Goal: Transaction & Acquisition: Purchase product/service

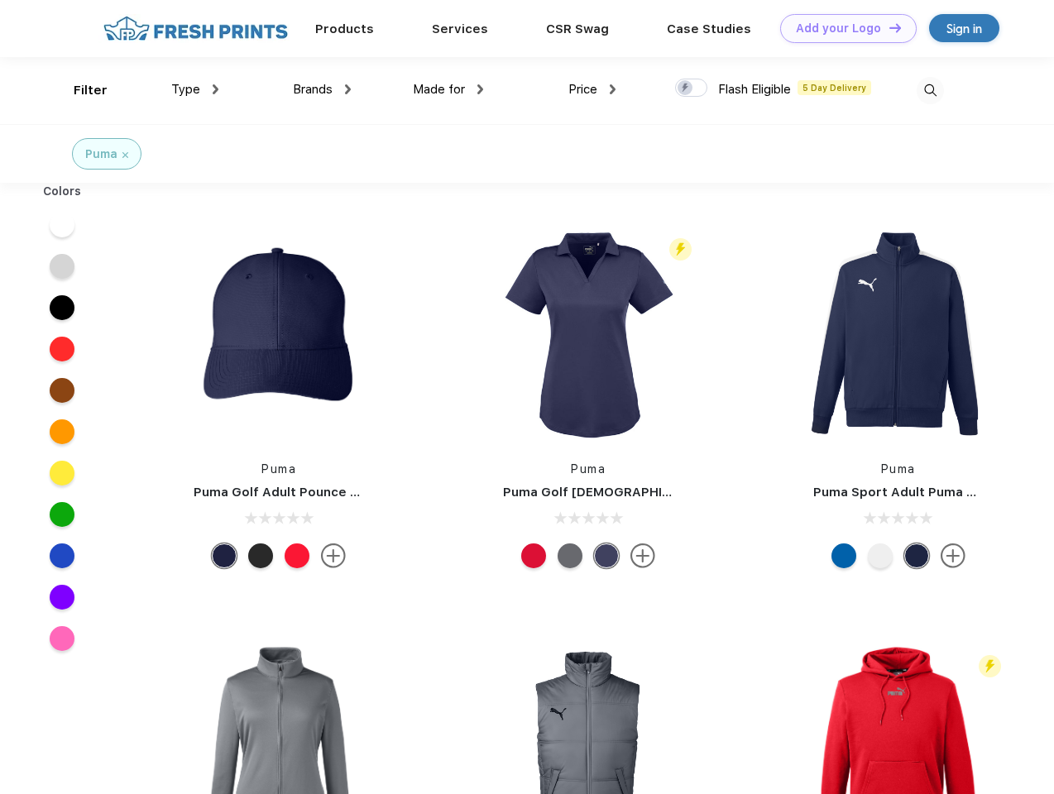
click at [842, 28] on link "Add your Logo Design Tool" at bounding box center [848, 28] width 136 height 29
click at [0, 0] on div "Design Tool" at bounding box center [0, 0] width 0 height 0
click at [887, 27] on link "Add your Logo Design Tool" at bounding box center [848, 28] width 136 height 29
click at [79, 90] on div "Filter" at bounding box center [91, 90] width 34 height 19
click at [195, 89] on span "Type" at bounding box center [185, 89] width 29 height 15
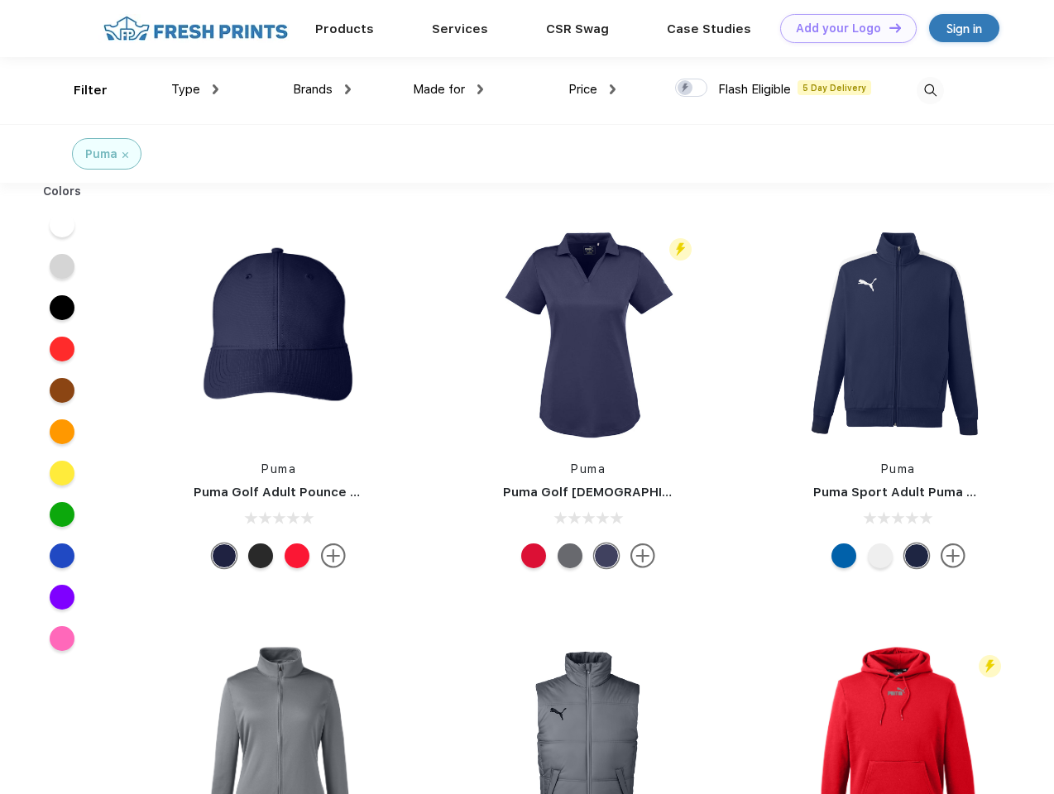
click at [322, 89] on span "Brands" at bounding box center [313, 89] width 40 height 15
click at [448, 89] on span "Made for" at bounding box center [439, 89] width 52 height 15
click at [592, 89] on span "Price" at bounding box center [582, 89] width 29 height 15
click at [691, 88] on div at bounding box center [691, 88] width 32 height 18
click at [686, 88] on input "checkbox" at bounding box center [680, 83] width 11 height 11
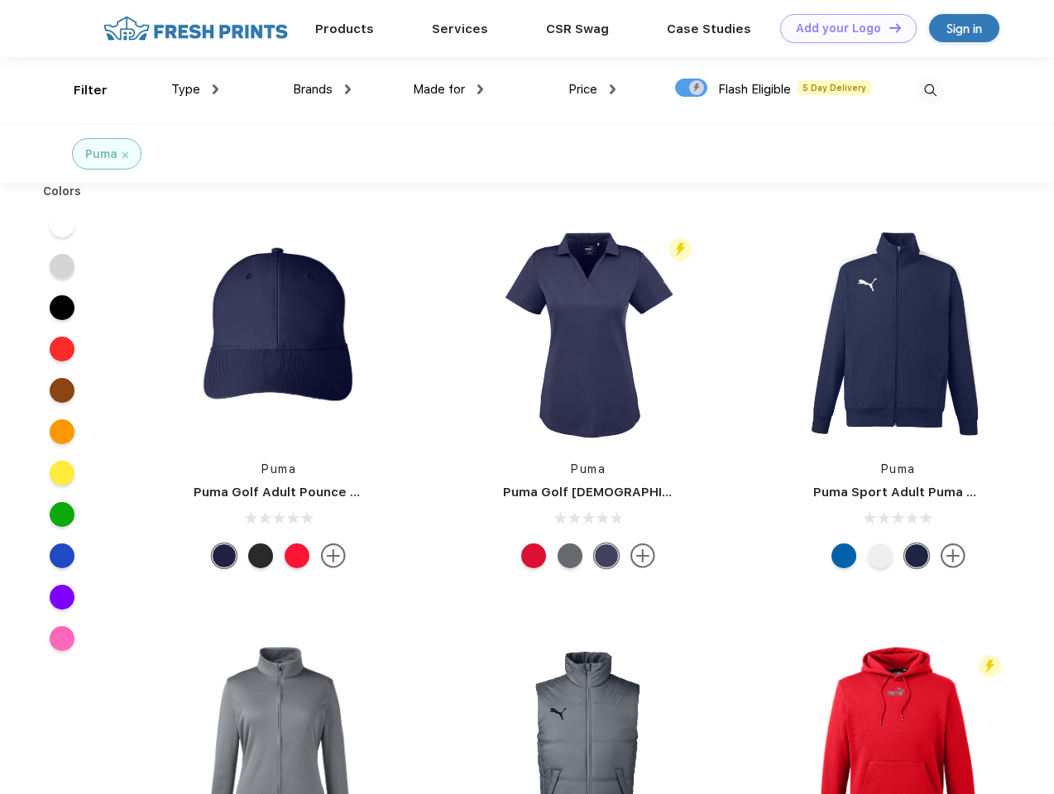
click at [930, 90] on img at bounding box center [929, 90] width 27 height 27
